Goal: Task Accomplishment & Management: Complete application form

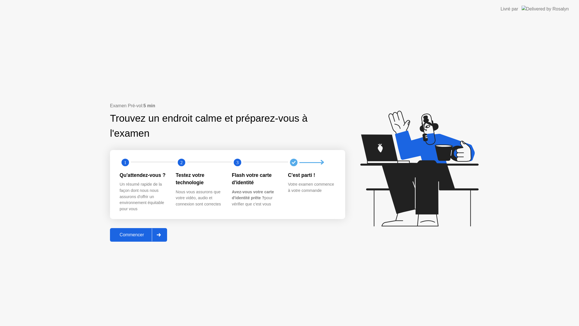
click at [148, 234] on div "Commencer" at bounding box center [132, 234] width 40 height 5
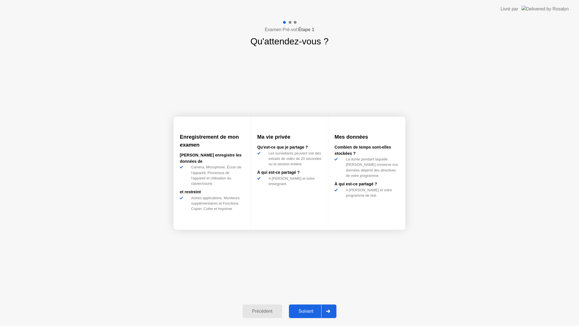
click at [300, 310] on div "Suivant" at bounding box center [306, 311] width 31 height 5
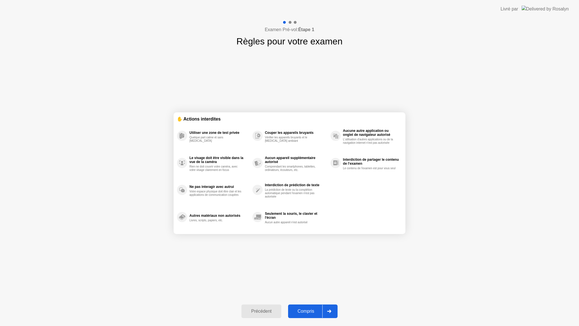
click at [312, 315] on button "Compris" at bounding box center [312, 311] width 49 height 14
select select "**********"
select select "*******"
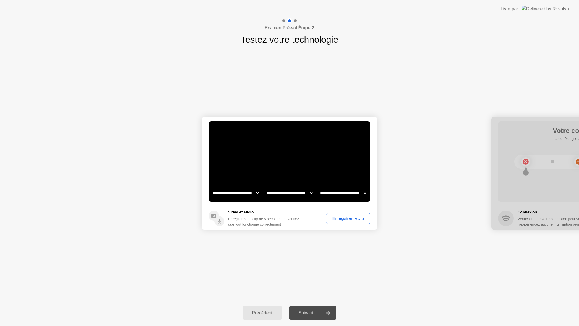
click at [307, 315] on div "Suivant" at bounding box center [306, 312] width 31 height 5
click at [357, 218] on div "Enregistrer le clip" at bounding box center [348, 218] width 40 height 5
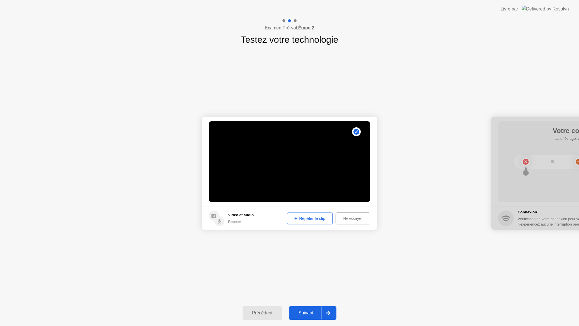
click at [311, 316] on button "Suivant" at bounding box center [313, 313] width 48 height 14
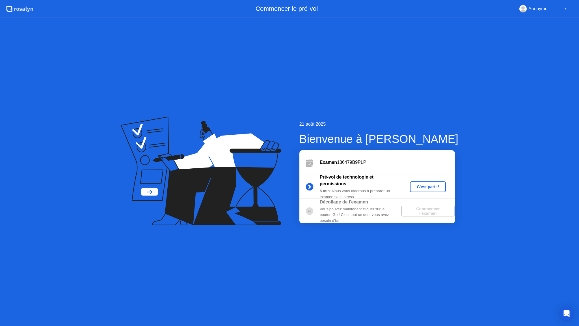
click at [435, 187] on div "C'est parti !" at bounding box center [427, 186] width 31 height 5
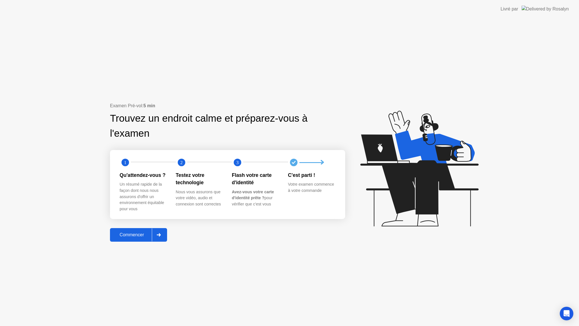
click at [134, 236] on div "Commencer" at bounding box center [132, 234] width 40 height 5
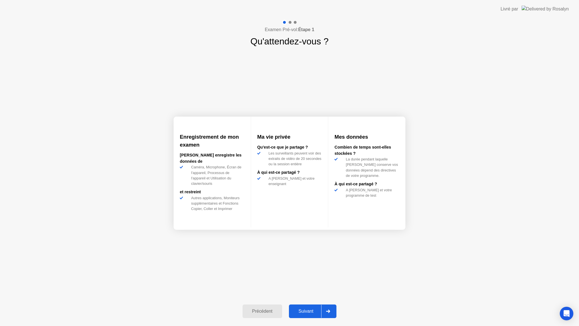
click at [312, 309] on div "Suivant" at bounding box center [306, 311] width 31 height 5
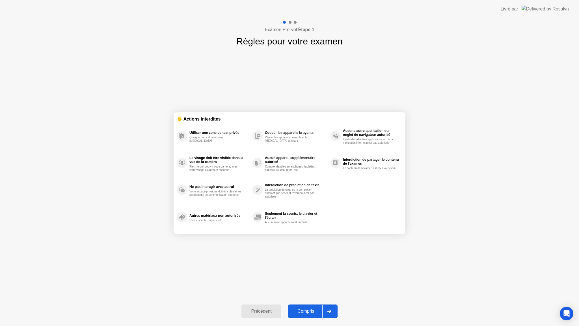
click at [307, 313] on div "Compris" at bounding box center [306, 311] width 33 height 5
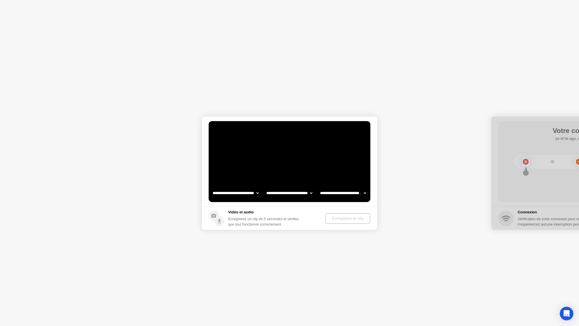
select select "**********"
select select "*******"
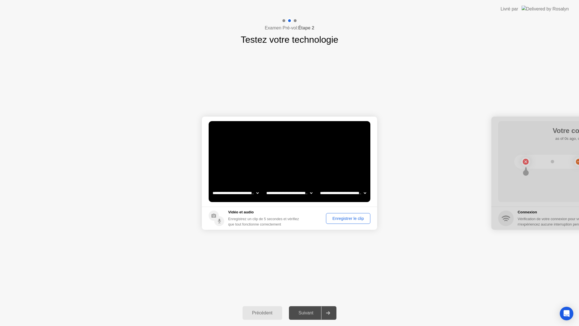
drag, startPoint x: 342, startPoint y: 216, endPoint x: 342, endPoint y: 219, distance: 3.1
click at [342, 219] on div "Enregistrer le clip" at bounding box center [348, 218] width 40 height 5
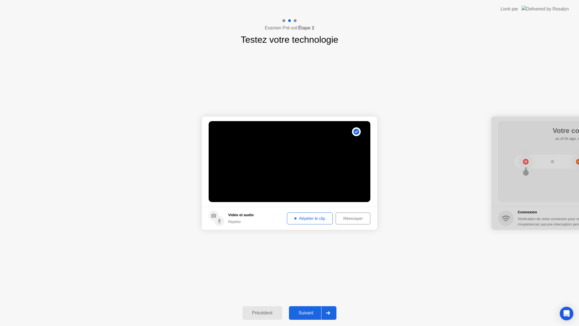
click at [308, 312] on div "Suivant" at bounding box center [306, 312] width 31 height 5
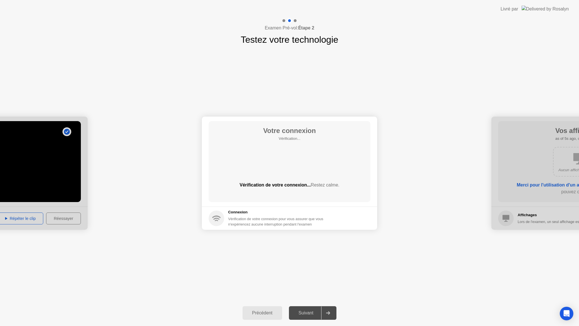
click at [306, 313] on div "Suivant" at bounding box center [306, 312] width 31 height 5
click at [324, 315] on div at bounding box center [328, 312] width 14 height 13
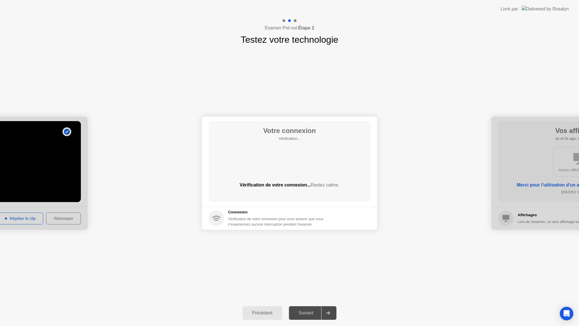
click at [335, 309] on div at bounding box center [328, 312] width 14 height 13
click at [302, 326] on div "Précédent Suivant" at bounding box center [289, 313] width 579 height 26
click at [302, 325] on div "Précédent Suivant" at bounding box center [289, 313] width 579 height 26
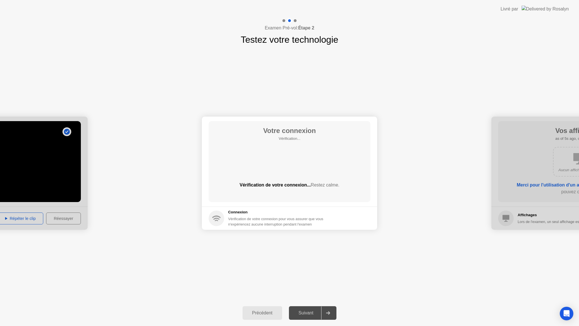
click at [518, 177] on div at bounding box center [579, 173] width 175 height 113
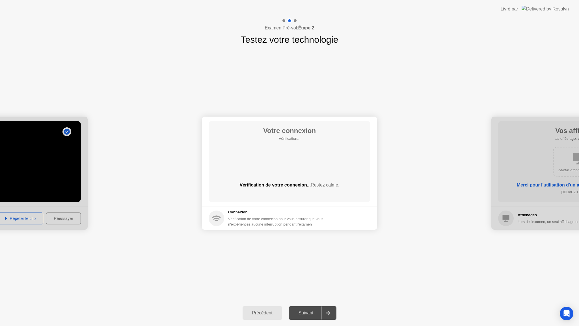
click at [518, 177] on div at bounding box center [579, 173] width 175 height 113
click at [309, 312] on div "Suivant" at bounding box center [306, 312] width 31 height 5
click at [355, 326] on div at bounding box center [289, 326] width 579 height 0
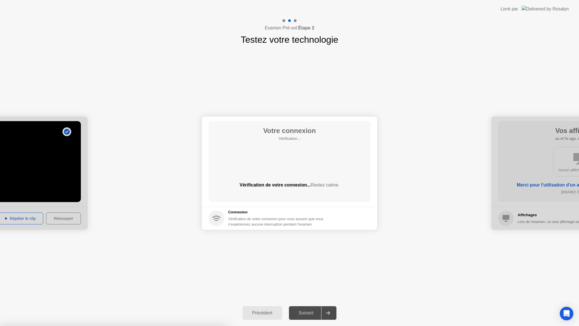
click at [360, 326] on div at bounding box center [289, 326] width 579 height 0
click at [104, 326] on div at bounding box center [289, 326] width 579 height 0
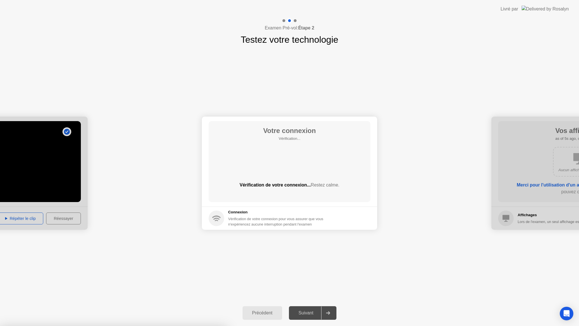
click at [104, 326] on div at bounding box center [289, 326] width 579 height 0
drag, startPoint x: 107, startPoint y: 138, endPoint x: 110, endPoint y: 138, distance: 3.4
click at [110, 326] on div at bounding box center [289, 326] width 579 height 0
drag, startPoint x: 110, startPoint y: 138, endPoint x: 114, endPoint y: 128, distance: 10.7
click at [112, 326] on div at bounding box center [289, 326] width 579 height 0
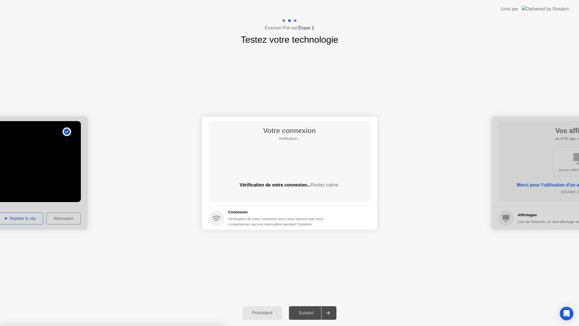
click at [115, 326] on div at bounding box center [289, 326] width 579 height 0
drag, startPoint x: 115, startPoint y: 128, endPoint x: 117, endPoint y: 122, distance: 6.1
click at [116, 326] on div at bounding box center [289, 326] width 579 height 0
drag, startPoint x: 124, startPoint y: 117, endPoint x: 129, endPoint y: 115, distance: 6.0
click at [129, 326] on div at bounding box center [289, 326] width 579 height 0
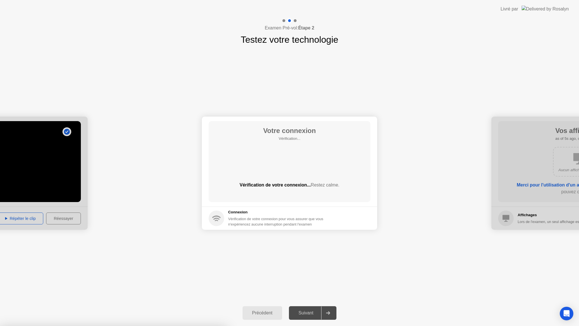
click at [130, 326] on div at bounding box center [289, 326] width 579 height 0
click at [127, 326] on div at bounding box center [289, 326] width 579 height 0
drag, startPoint x: 565, startPoint y: 132, endPoint x: 526, endPoint y: 135, distance: 38.9
click at [526, 326] on div at bounding box center [289, 326] width 579 height 0
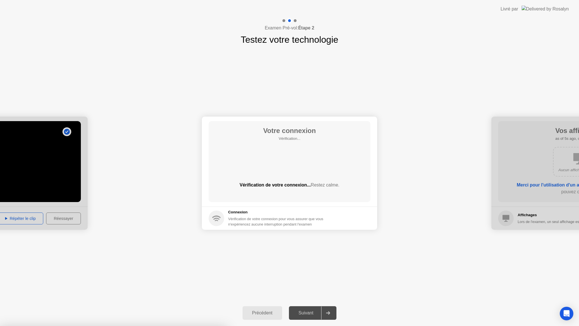
click at [22, 326] on div at bounding box center [289, 326] width 579 height 0
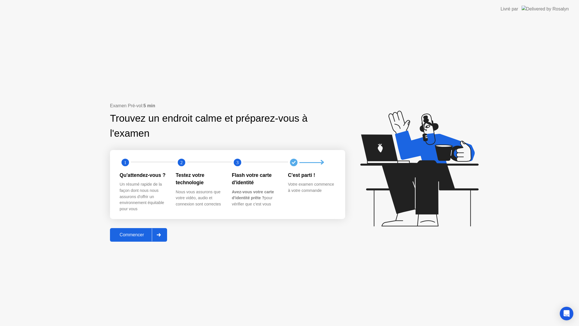
click at [140, 234] on div "Commencer" at bounding box center [132, 234] width 40 height 5
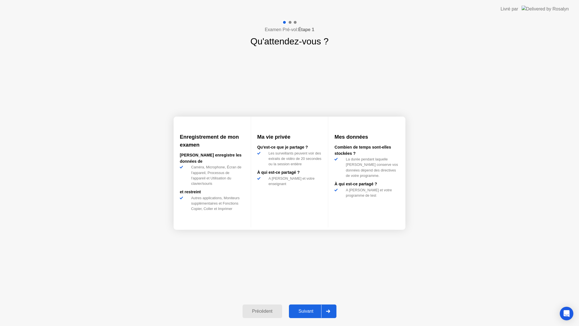
click at [309, 309] on div "Suivant" at bounding box center [306, 311] width 31 height 5
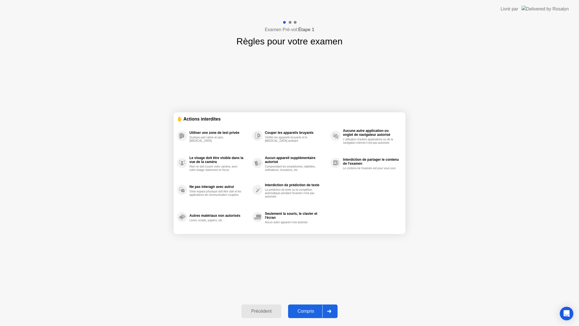
click at [315, 311] on div "Compris" at bounding box center [306, 311] width 33 height 5
select select "**********"
select select "*******"
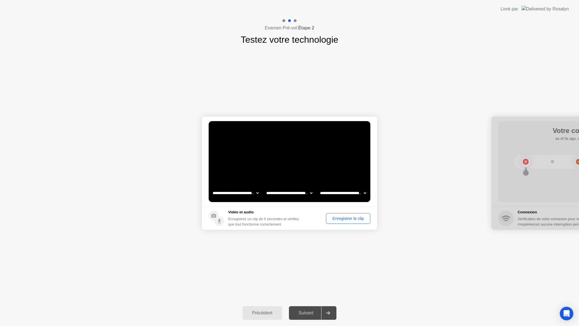
drag, startPoint x: 345, startPoint y: 219, endPoint x: 359, endPoint y: 214, distance: 14.8
click at [359, 214] on button "Enregistrer le clip" at bounding box center [348, 218] width 44 height 11
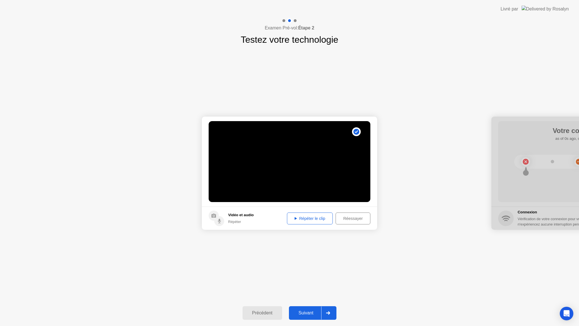
click at [304, 316] on button "Suivant" at bounding box center [313, 313] width 48 height 14
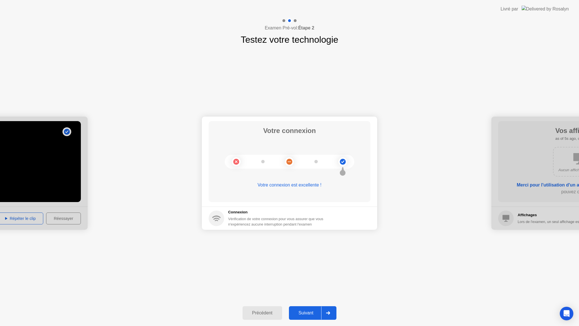
click at [304, 316] on button "Suivant" at bounding box center [313, 313] width 48 height 14
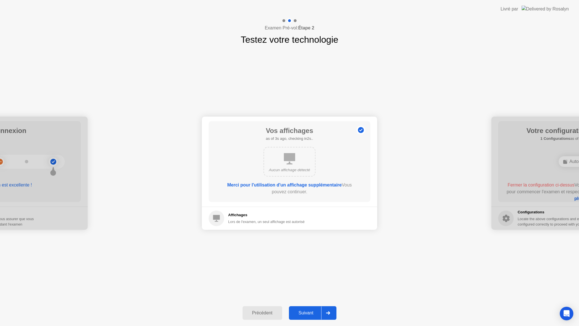
click at [305, 318] on button "Suivant" at bounding box center [313, 313] width 48 height 14
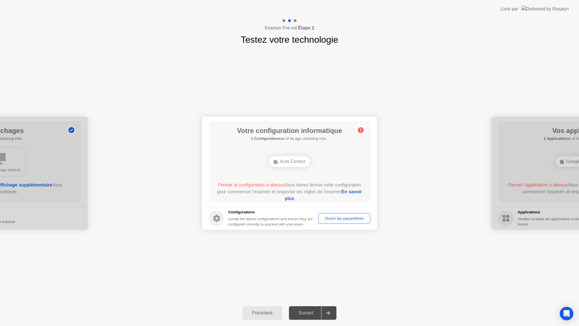
click at [346, 217] on div "Ouvrir les paramètres" at bounding box center [344, 218] width 48 height 5
click at [344, 216] on div "Ouvrir les paramètres" at bounding box center [344, 218] width 48 height 5
click at [240, 186] on span "Fermer la configuration ci-dessus" at bounding box center [251, 184] width 67 height 5
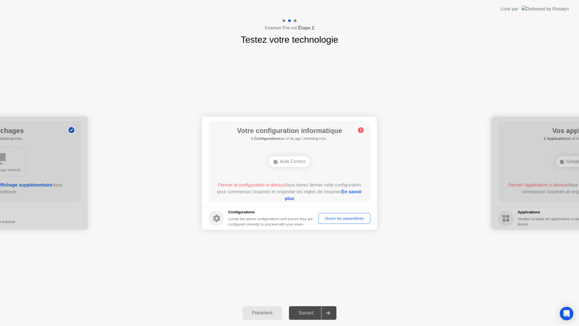
click at [240, 186] on span "Fermer la configuration ci-dessus" at bounding box center [251, 184] width 67 height 5
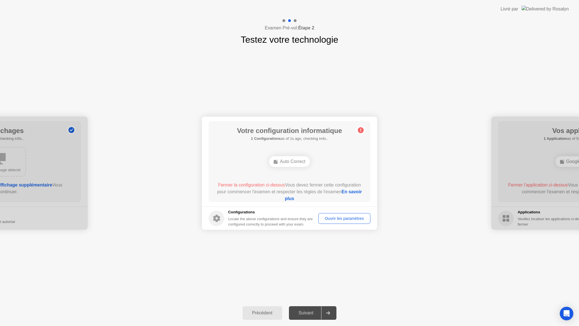
click at [240, 186] on span "Fermer la configuration ci-dessus" at bounding box center [251, 184] width 67 height 5
click at [292, 165] on div "Auto Correct" at bounding box center [289, 161] width 41 height 11
click at [290, 163] on div "Auto Correct" at bounding box center [289, 161] width 41 height 11
click at [289, 164] on div "Auto Correct" at bounding box center [289, 161] width 41 height 11
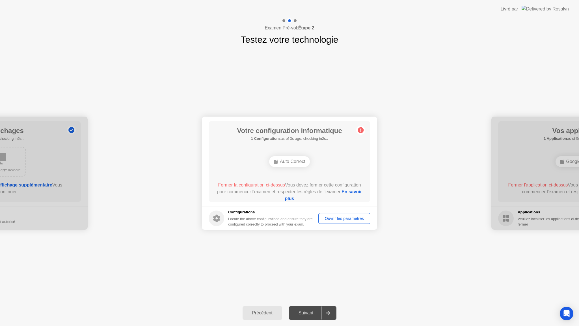
click at [292, 199] on link "En savoir plus" at bounding box center [323, 195] width 77 height 12
click at [386, 240] on div "**********" at bounding box center [289, 172] width 579 height 253
drag, startPoint x: 477, startPoint y: 17, endPoint x: 472, endPoint y: 20, distance: 6.1
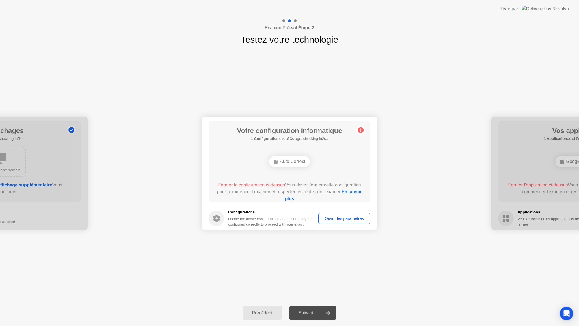
click at [477, 18] on header "Livré par" at bounding box center [289, 9] width 579 height 18
click at [466, 28] on div "Examen Pré-vol: Étape 2 Testez votre technologie" at bounding box center [289, 32] width 579 height 28
click at [465, 28] on div "Examen Pré-vol: Étape 2 Testez votre technologie" at bounding box center [289, 32] width 579 height 28
drag, startPoint x: 448, startPoint y: 35, endPoint x: 425, endPoint y: 39, distance: 22.9
click at [425, 39] on div "Examen Pré-vol: Étape 2 Testez votre technologie" at bounding box center [289, 32] width 579 height 28
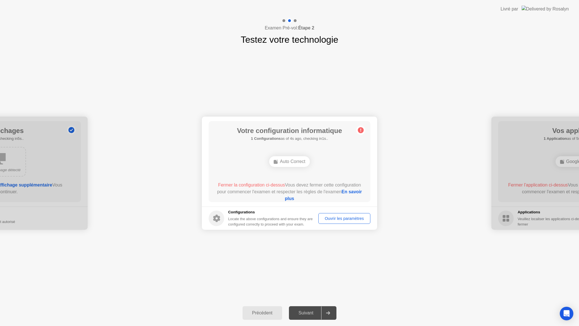
drag, startPoint x: 425, startPoint y: 42, endPoint x: 425, endPoint y: 45, distance: 2.8
click at [425, 45] on div "Examen Pré-vol: Étape 2 Testez votre technologie" at bounding box center [289, 32] width 579 height 28
click at [255, 186] on span "Fermer la configuration ci-dessus" at bounding box center [251, 184] width 67 height 5
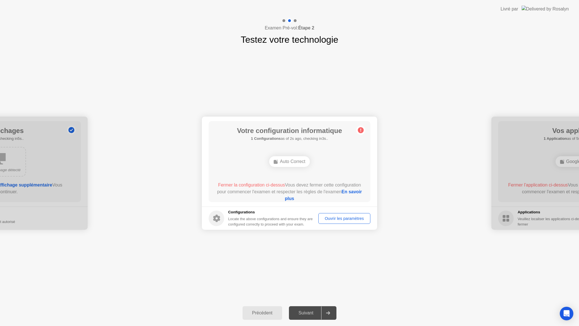
click at [255, 186] on span "Fermer la configuration ci-dessus" at bounding box center [251, 184] width 67 height 5
drag, startPoint x: 254, startPoint y: 204, endPoint x: 273, endPoint y: 290, distance: 87.9
click at [273, 290] on div "**********" at bounding box center [289, 172] width 579 height 253
click at [305, 315] on div "Suivant" at bounding box center [306, 312] width 31 height 5
click at [204, 215] on footer "Configurations Locate the above configurations and ensure they are configured c…" at bounding box center [289, 217] width 175 height 23
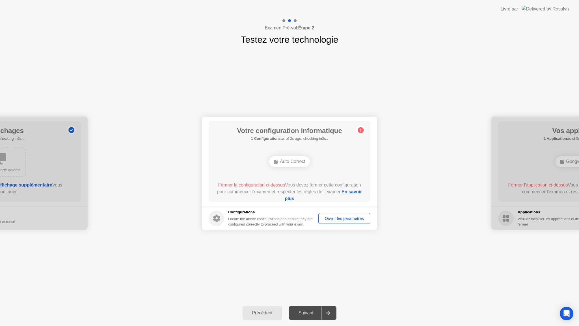
click at [347, 216] on div "Ouvrir les paramètres" at bounding box center [344, 218] width 48 height 5
click at [301, 166] on div "Auto Correct" at bounding box center [289, 161] width 41 height 11
click at [293, 198] on link "En savoir plus" at bounding box center [323, 195] width 77 height 12
click at [343, 219] on div "Ouvrir les paramètres" at bounding box center [344, 218] width 48 height 5
click at [362, 130] on circle at bounding box center [361, 130] width 6 height 6
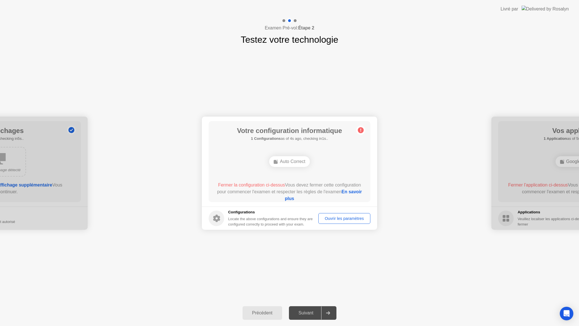
click at [297, 163] on div "Auto Correct" at bounding box center [289, 161] width 41 height 11
click at [214, 217] on icon at bounding box center [216, 218] width 7 height 7
click at [295, 197] on link "En savoir plus" at bounding box center [323, 195] width 77 height 12
click at [344, 217] on div "Ouvrir les paramètres" at bounding box center [344, 218] width 48 height 5
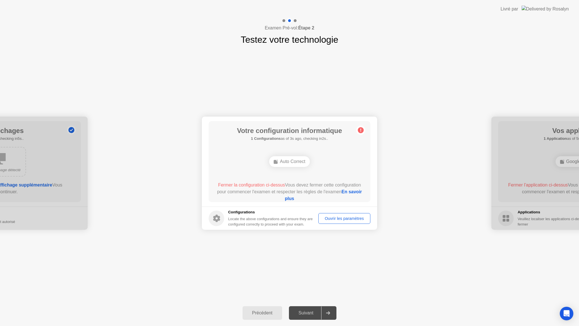
click at [310, 315] on div "Suivant" at bounding box center [306, 312] width 31 height 5
click at [309, 312] on div "Suivant" at bounding box center [306, 312] width 31 height 5
drag, startPoint x: 517, startPoint y: 121, endPoint x: 494, endPoint y: 129, distance: 24.8
click at [494, 129] on div at bounding box center [579, 173] width 175 height 113
drag, startPoint x: 23, startPoint y: 158, endPoint x: 91, endPoint y: 162, distance: 68.6
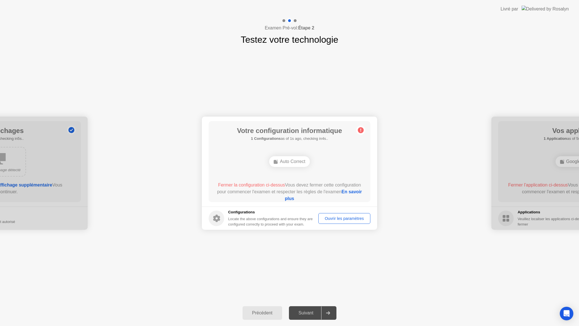
drag, startPoint x: 37, startPoint y: 124, endPoint x: 76, endPoint y: 151, distance: 47.6
click at [76, 151] on div at bounding box center [-1, 173] width 175 height 113
click at [70, 129] on div at bounding box center [-1, 173] width 175 height 113
click at [337, 9] on header "Livré par" at bounding box center [289, 9] width 579 height 18
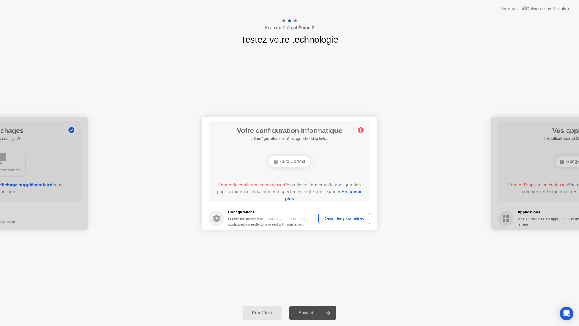
click at [337, 9] on header "Livré par" at bounding box center [289, 9] width 579 height 18
click at [566, 312] on icon "Open Intercom Messenger" at bounding box center [566, 313] width 7 height 7
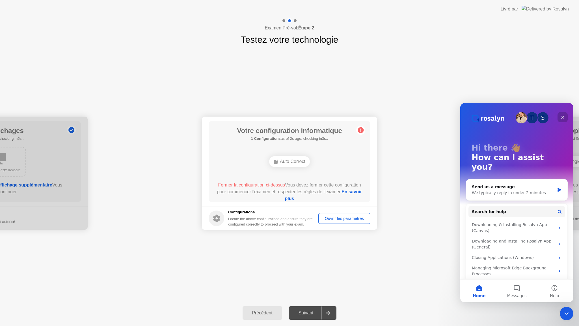
click at [560, 118] on div "Close" at bounding box center [563, 117] width 10 height 10
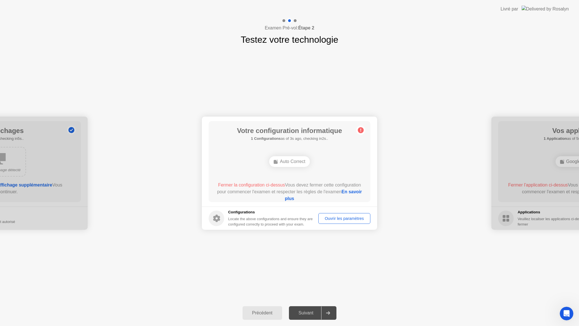
click at [296, 164] on div "Auto Correct" at bounding box center [289, 161] width 41 height 11
click at [288, 163] on div "Auto Correct" at bounding box center [289, 161] width 41 height 11
click at [362, 129] on circle at bounding box center [361, 130] width 6 height 6
click at [361, 130] on icon at bounding box center [361, 130] width 1 height 3
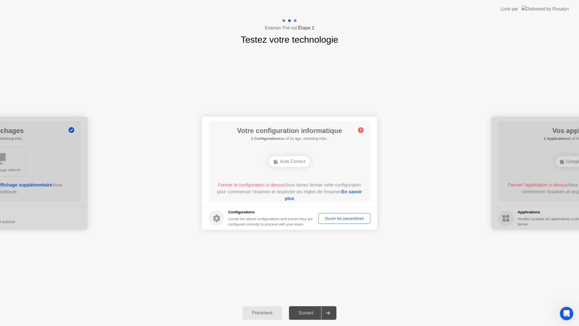
click at [361, 130] on icon at bounding box center [361, 130] width 1 height 3
click at [282, 161] on div "Auto Correct" at bounding box center [289, 161] width 41 height 11
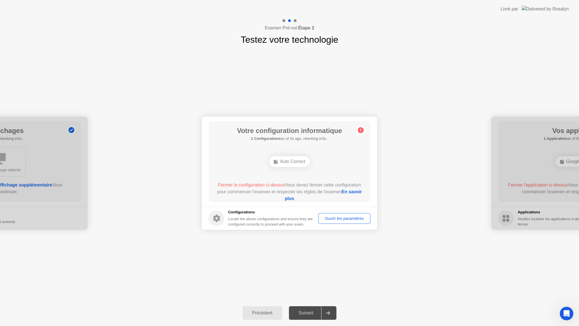
click at [262, 185] on span "Fermer la configuration ci-dessus" at bounding box center [251, 184] width 67 height 5
click at [295, 162] on div "Auto Correct" at bounding box center [289, 161] width 41 height 11
click at [345, 216] on div "Ouvrir les paramètres" at bounding box center [344, 218] width 48 height 5
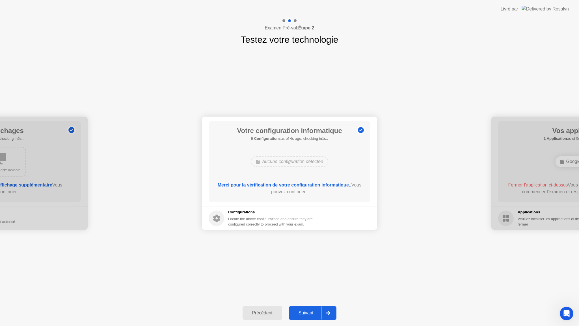
click at [308, 316] on button "Suivant" at bounding box center [313, 313] width 48 height 14
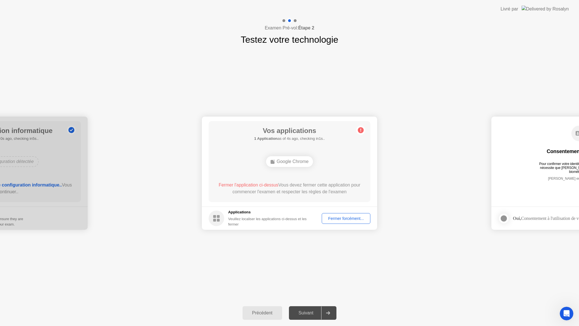
click at [353, 217] on div "Fermer forcément..." at bounding box center [346, 218] width 45 height 5
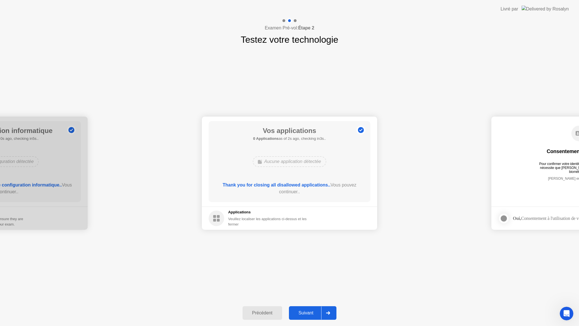
click at [311, 311] on div "Suivant" at bounding box center [306, 312] width 31 height 5
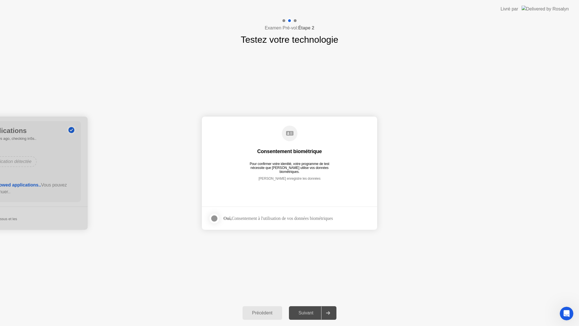
click at [245, 217] on div "Oui, Consentement à l'utilisation de vos données biométriques" at bounding box center [277, 218] width 109 height 5
click at [215, 217] on div at bounding box center [214, 218] width 7 height 7
click at [308, 314] on div "Suivant" at bounding box center [306, 312] width 31 height 5
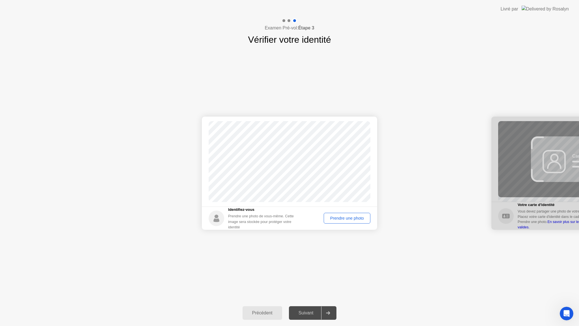
click at [347, 220] on div "Prendre une photo" at bounding box center [347, 218] width 43 height 5
click at [355, 220] on div "Réessayer" at bounding box center [354, 218] width 29 height 5
click at [353, 219] on div "Prendre une photo" at bounding box center [347, 218] width 43 height 5
click at [312, 310] on div "Suivant" at bounding box center [306, 312] width 31 height 5
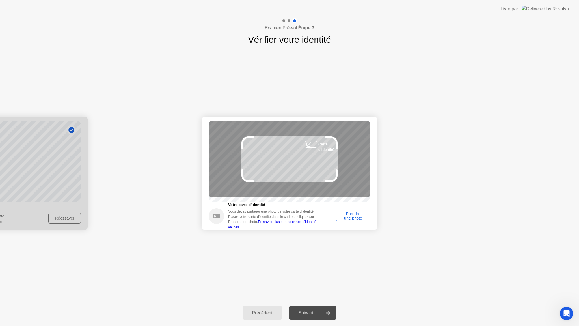
click at [359, 220] on div "Prendre une photo" at bounding box center [353, 215] width 31 height 9
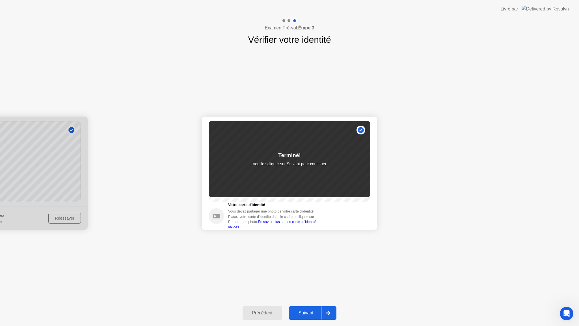
click at [310, 314] on div "Suivant" at bounding box center [306, 312] width 31 height 5
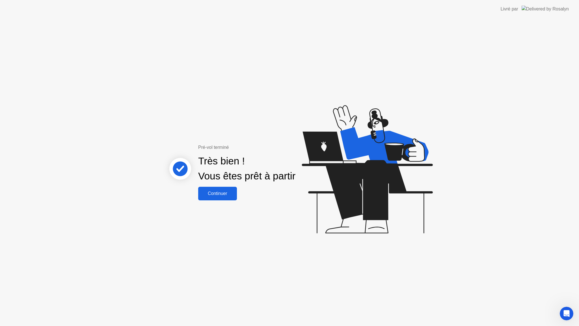
click at [213, 191] on div "Continuer" at bounding box center [217, 193] width 35 height 5
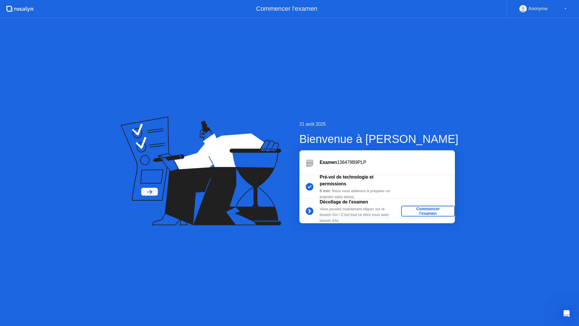
click at [427, 210] on div "Commencer l'examen" at bounding box center [428, 210] width 49 height 9
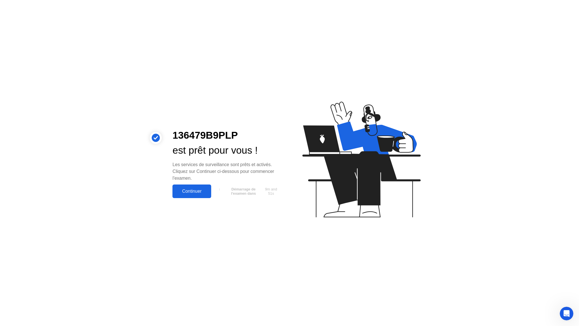
click at [186, 195] on button "Continuer" at bounding box center [192, 191] width 39 height 14
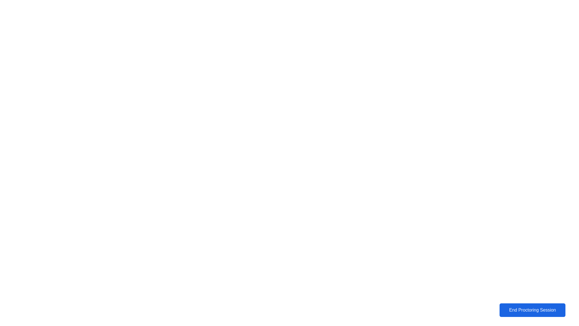
click at [546, 310] on div "End Proctoring Session" at bounding box center [532, 309] width 63 height 5
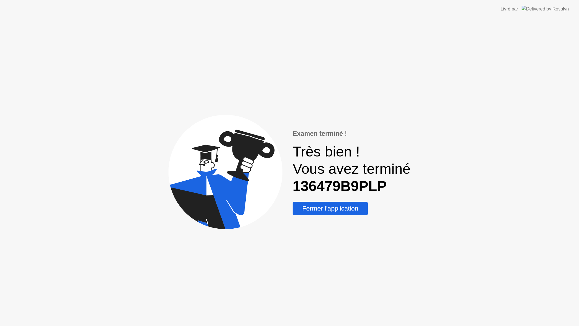
click at [354, 209] on div "Fermer l'application" at bounding box center [330, 208] width 72 height 8
